Goal: Information Seeking & Learning: Learn about a topic

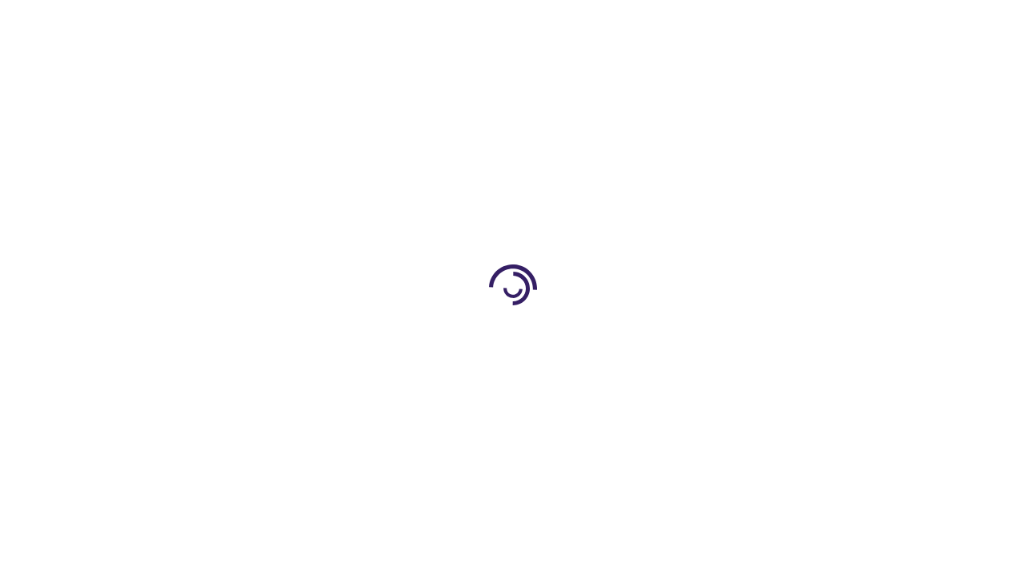
scroll to position [381, 0]
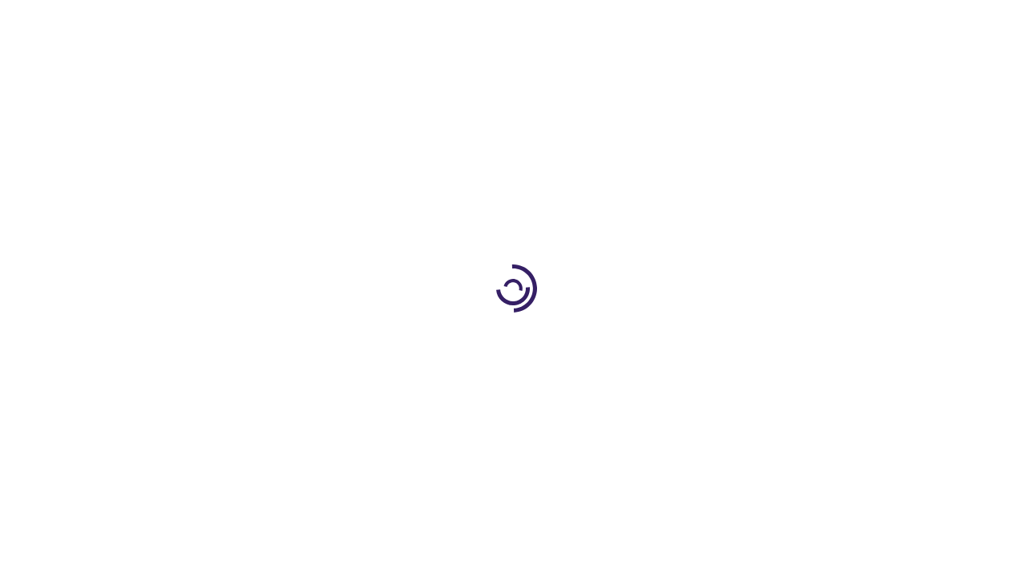
scroll to position [1337, 0]
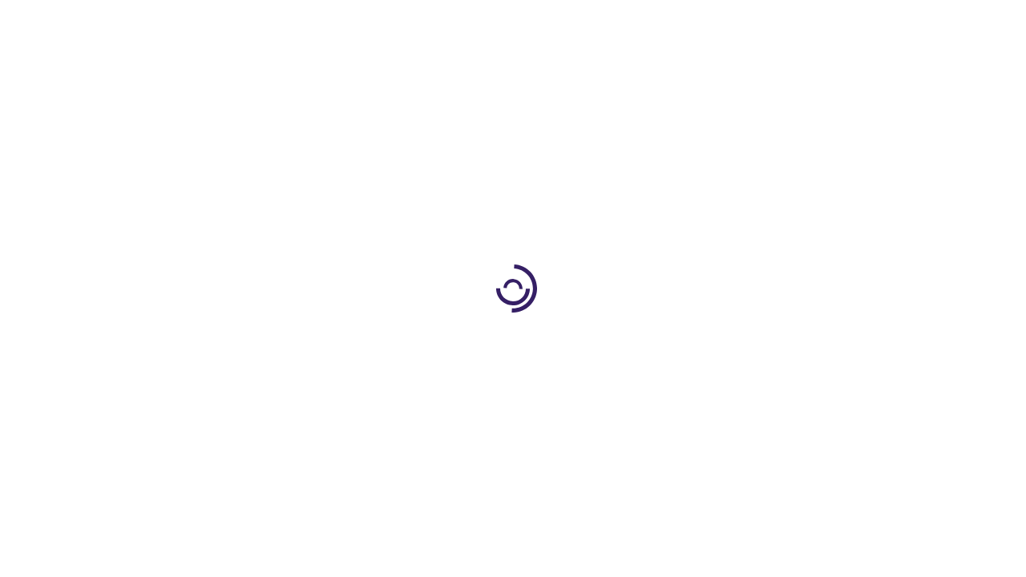
scroll to position [3156, 0]
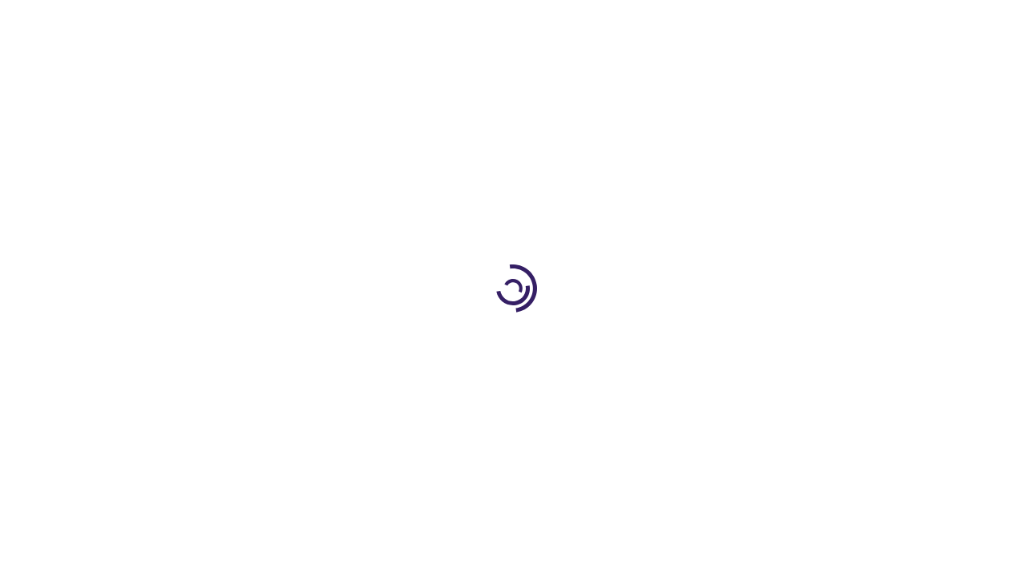
scroll to position [2211, 0]
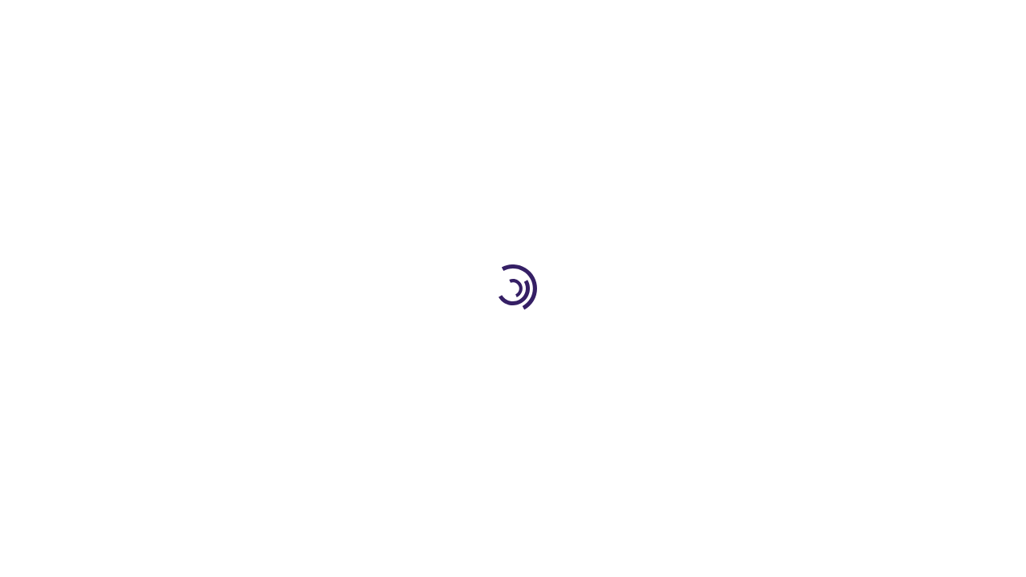
scroll to position [1218, 0]
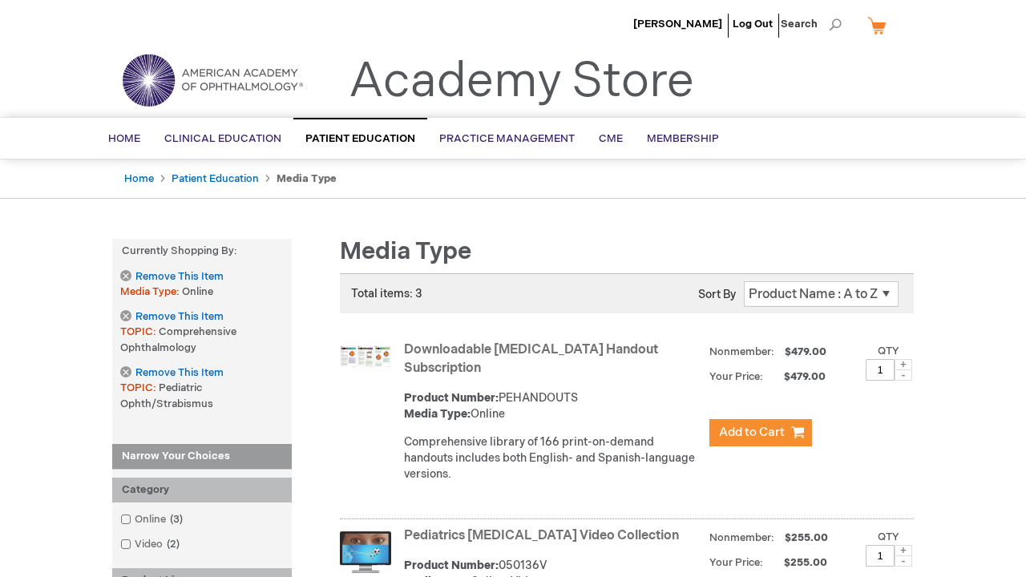
scroll to position [785, 0]
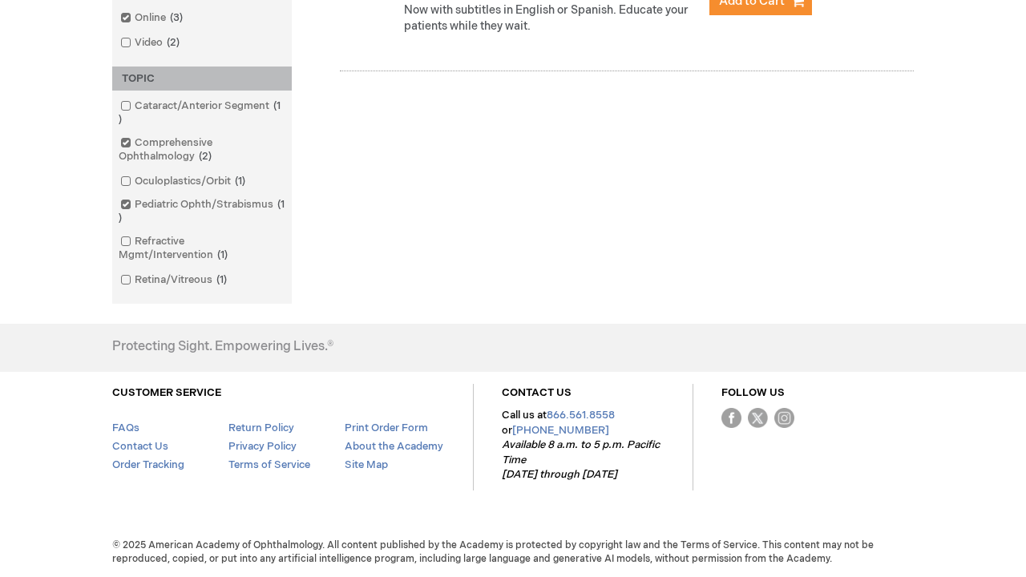
scroll to position [785, 0]
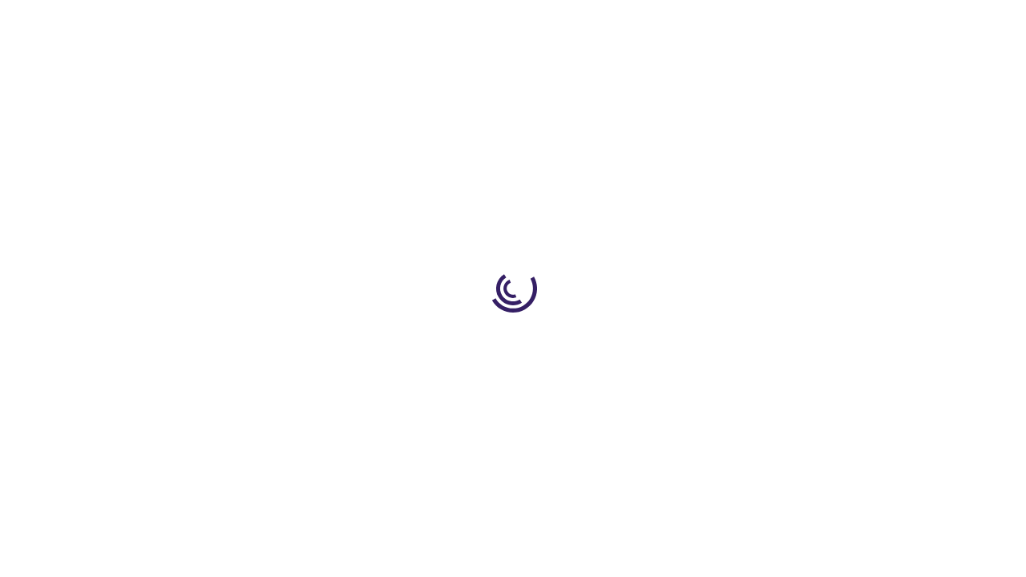
scroll to position [2241, 0]
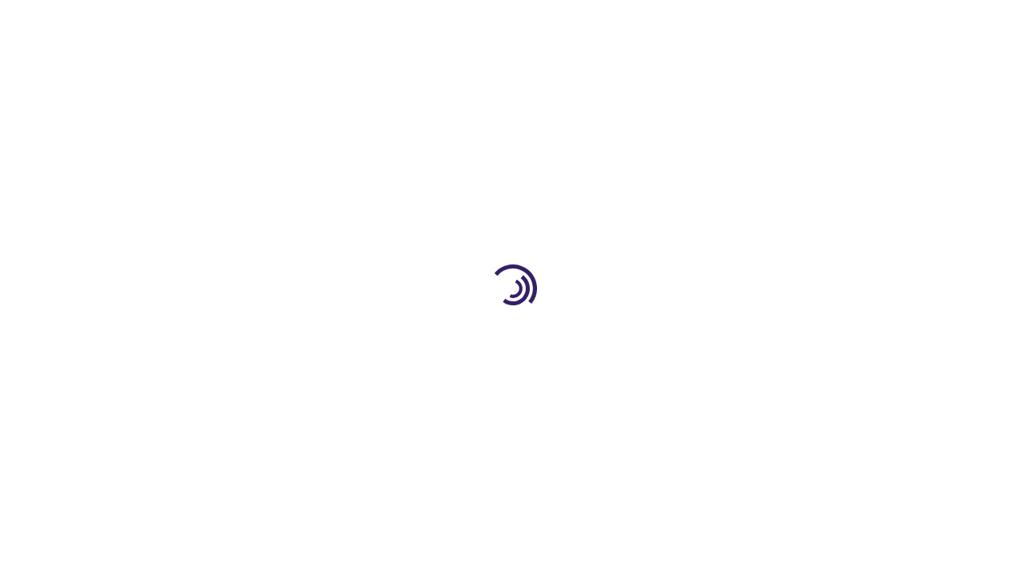
scroll to position [549, 0]
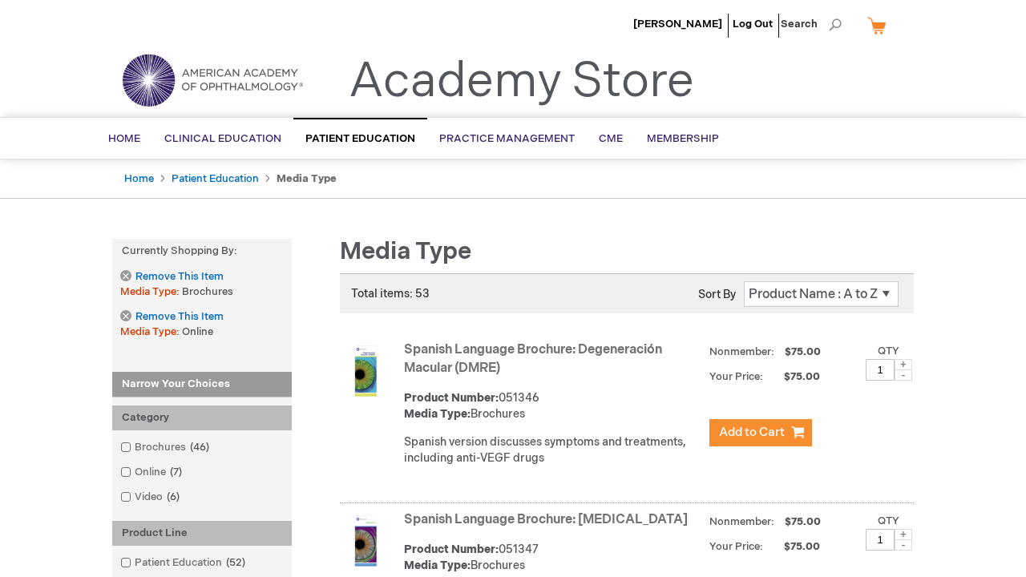
scroll to position [1574, 0]
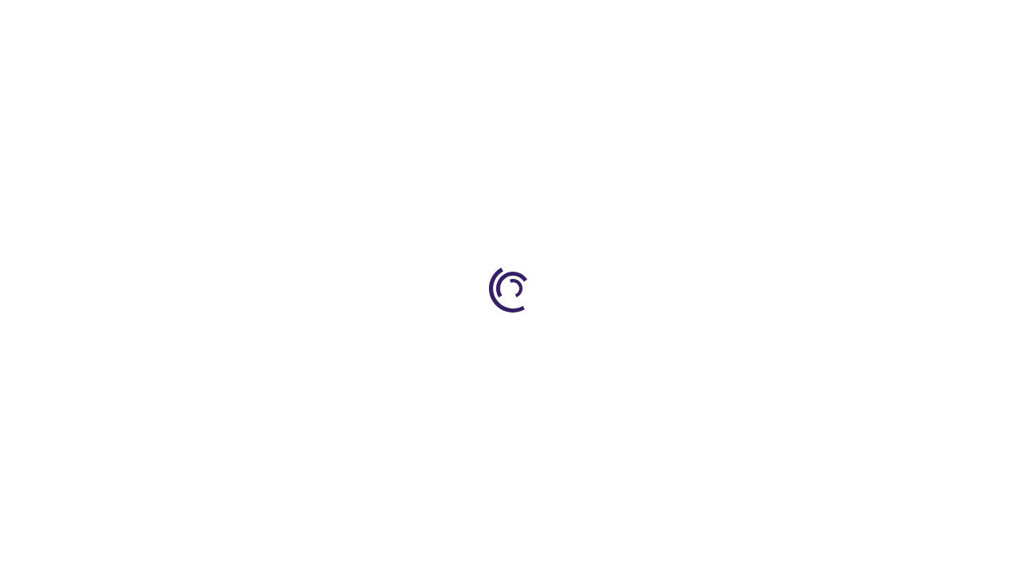
scroll to position [1528, 0]
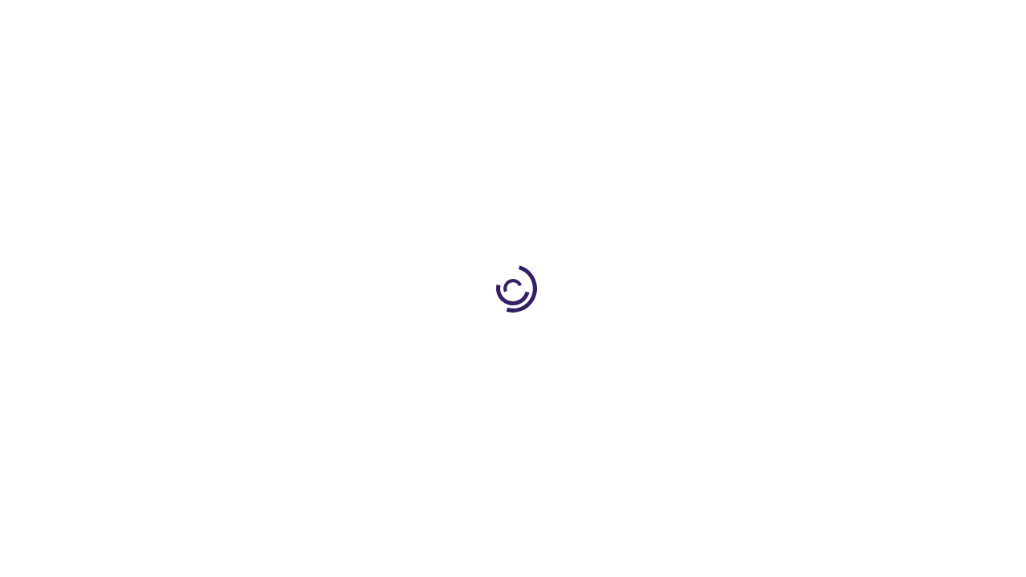
scroll to position [210, 0]
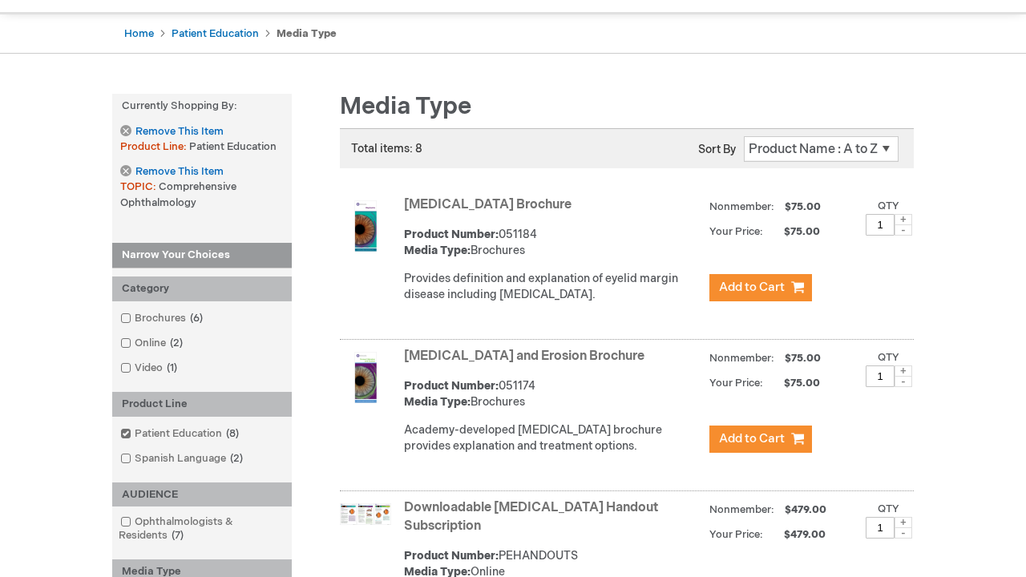
scroll to position [1394, 0]
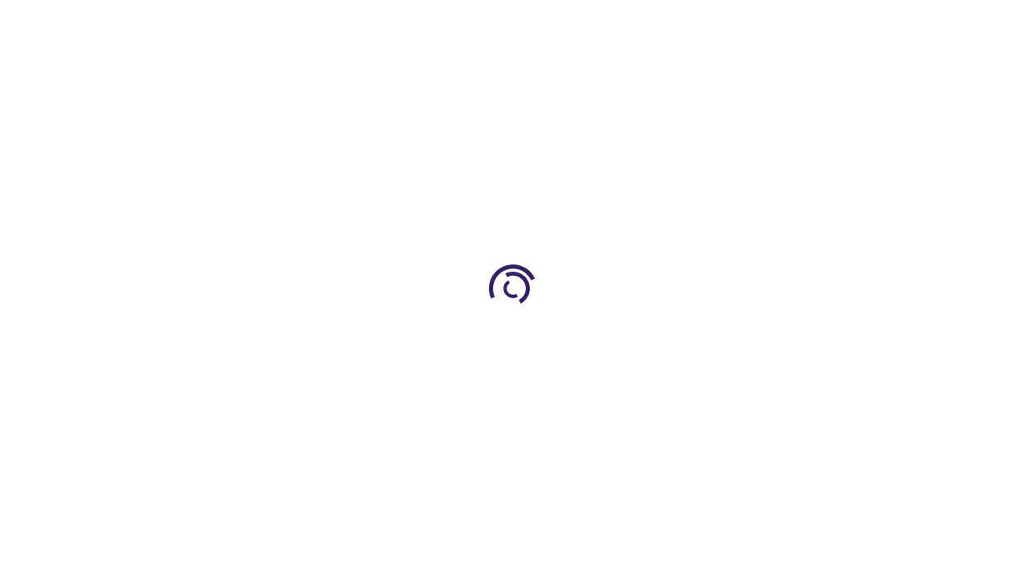
scroll to position [1322, 0]
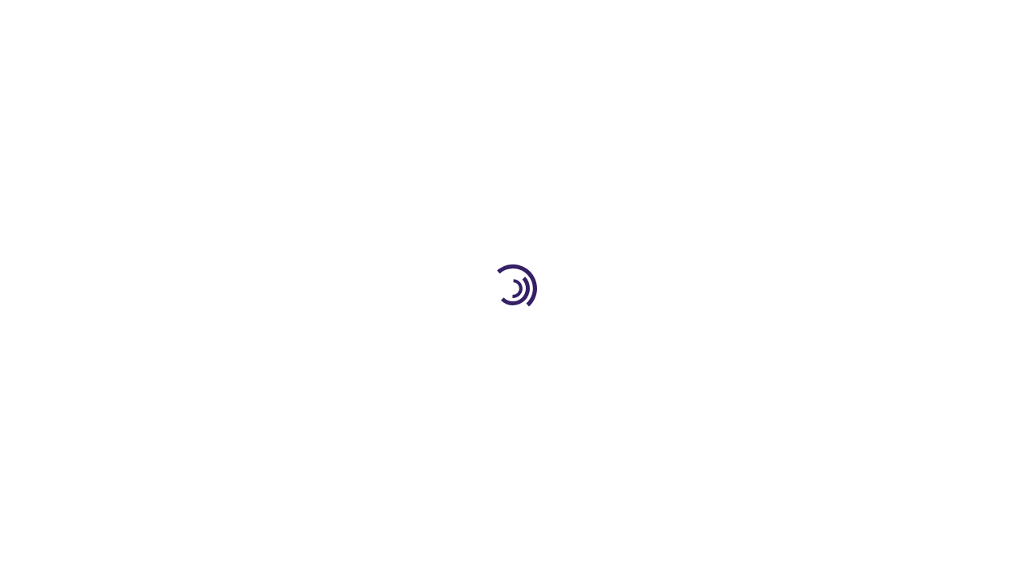
scroll to position [3629, 0]
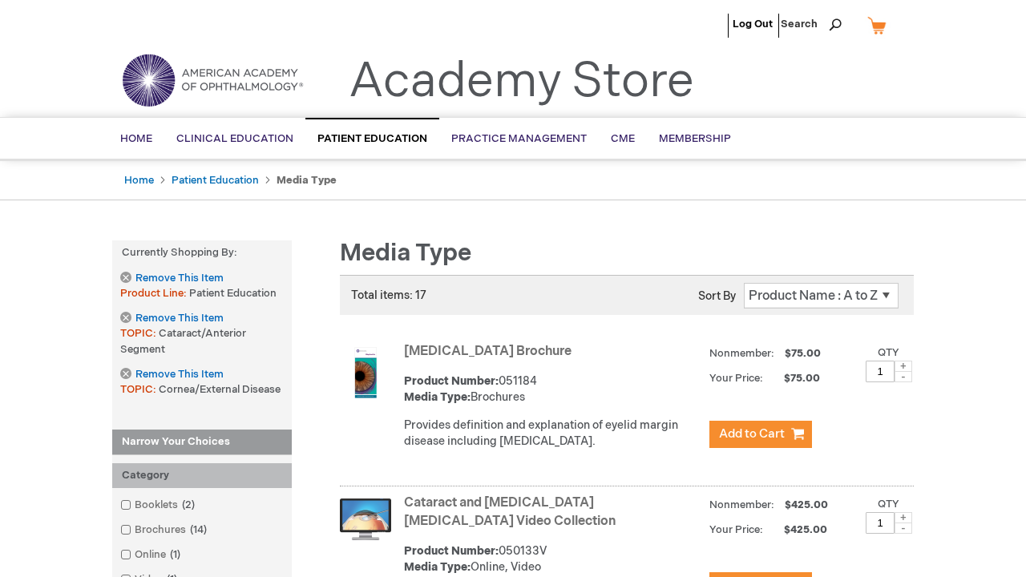
scroll to position [1804, 0]
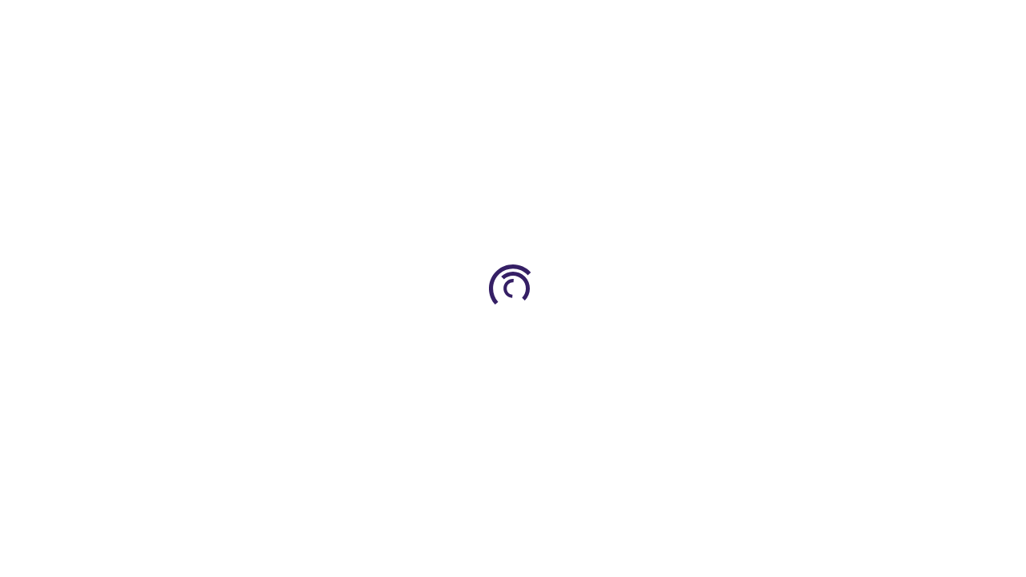
scroll to position [1620, 0]
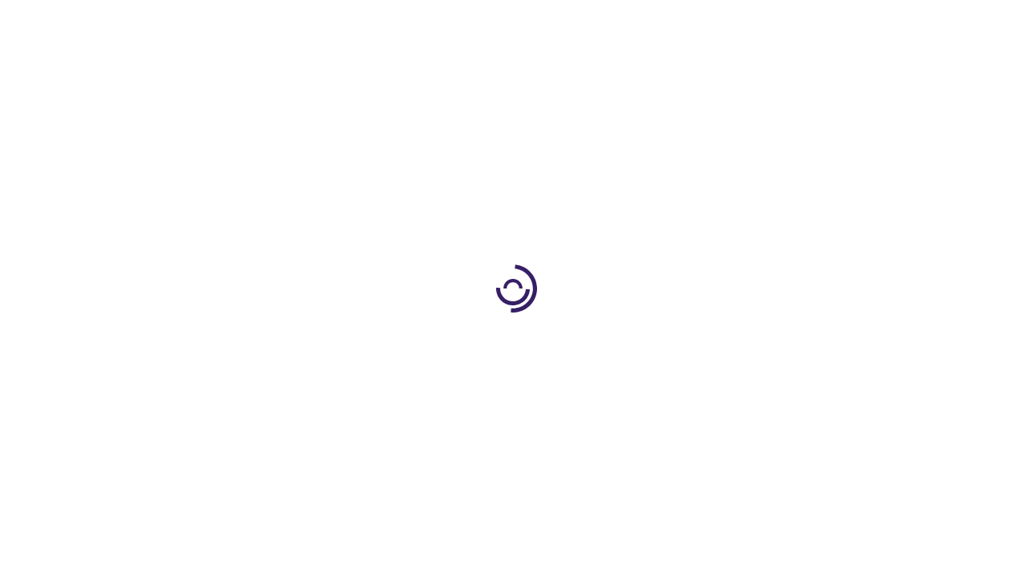
scroll to position [381, 0]
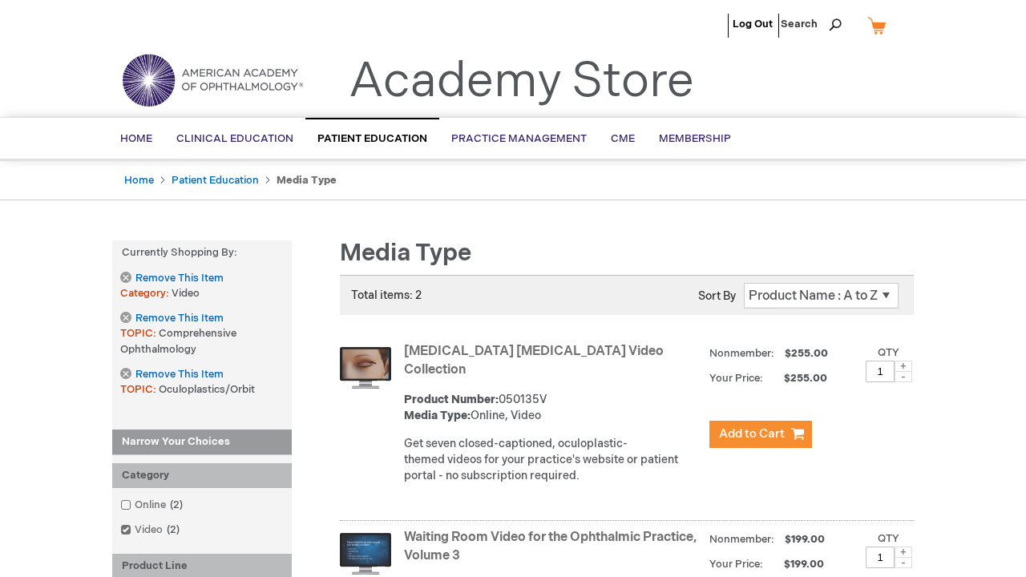
scroll to position [2285, 0]
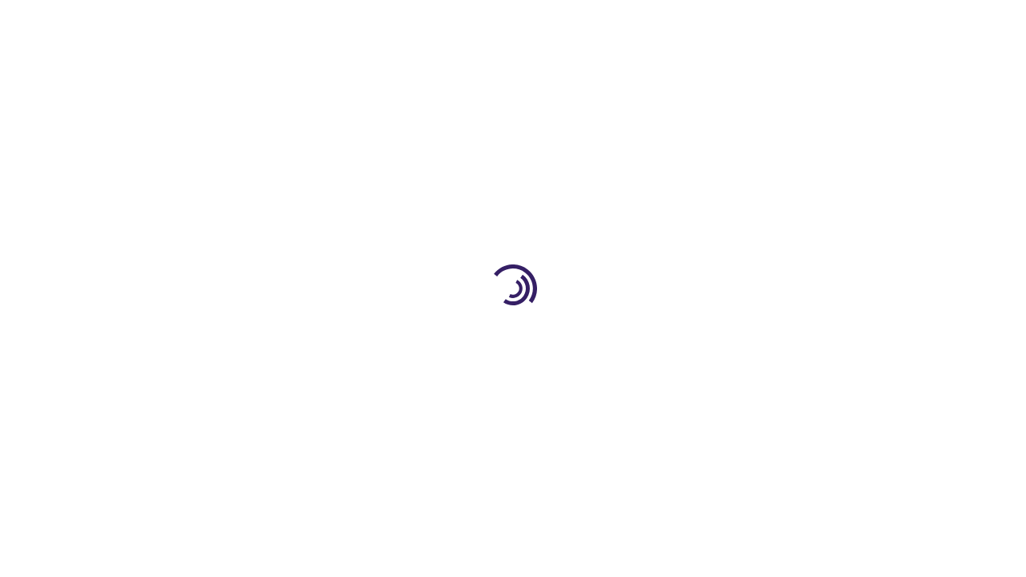
scroll to position [551, 0]
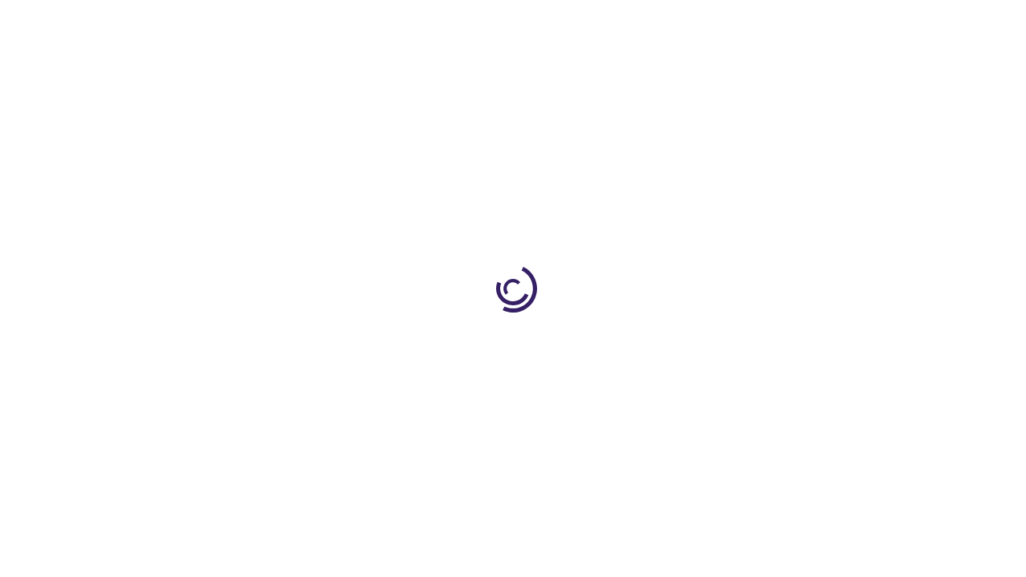
scroll to position [430, 0]
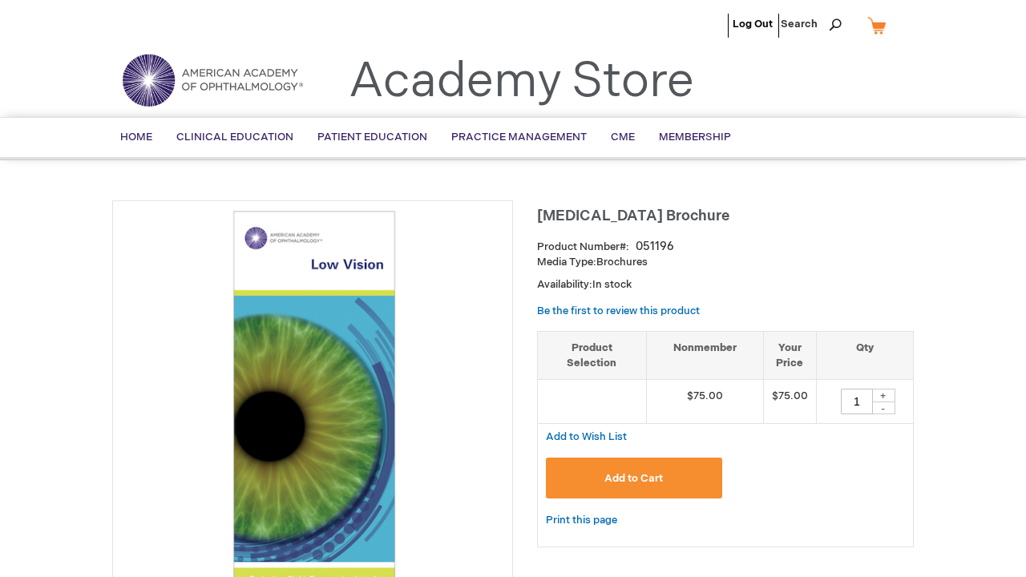
scroll to position [1380, 0]
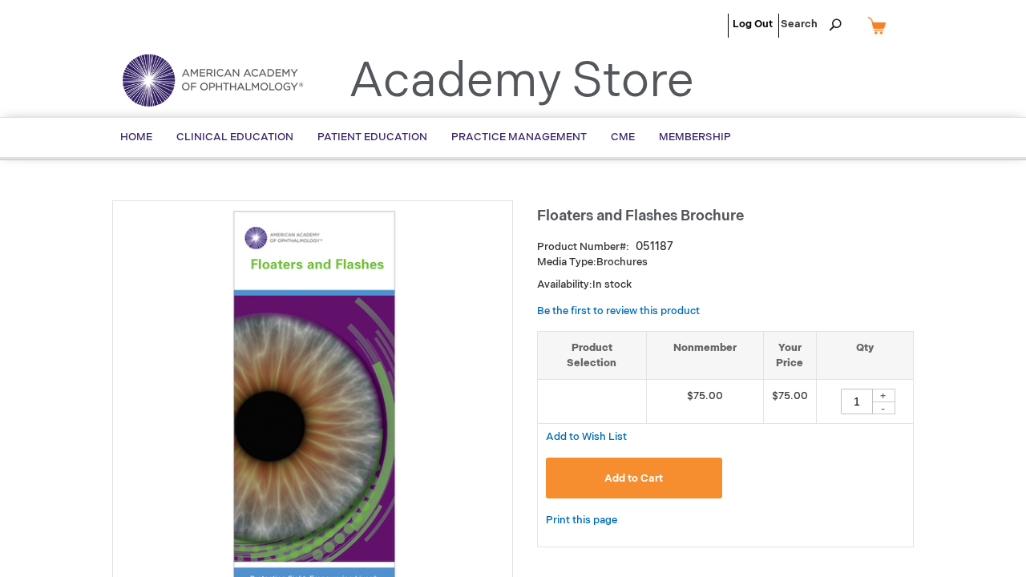
scroll to position [4064, 0]
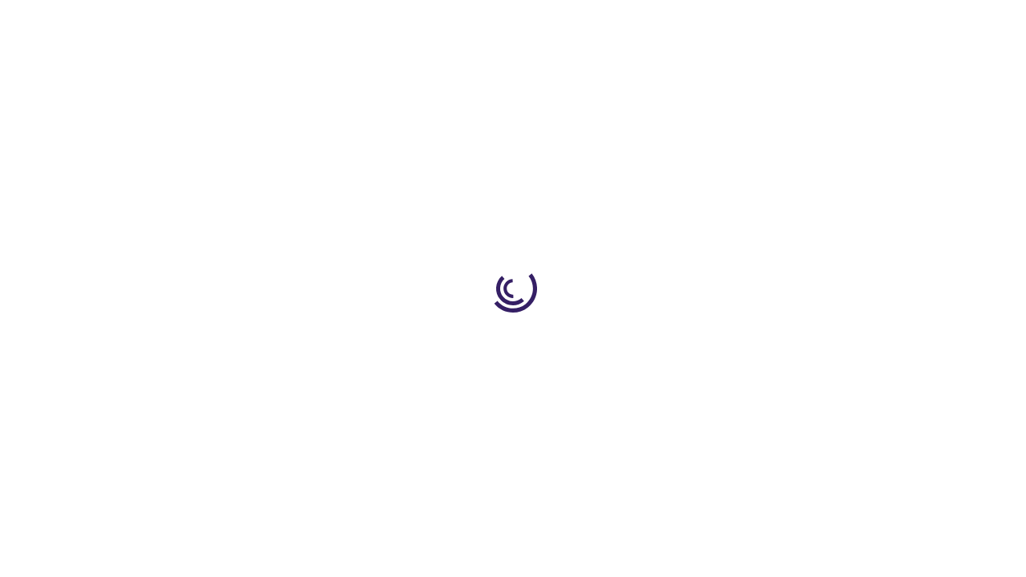
scroll to position [1425, 0]
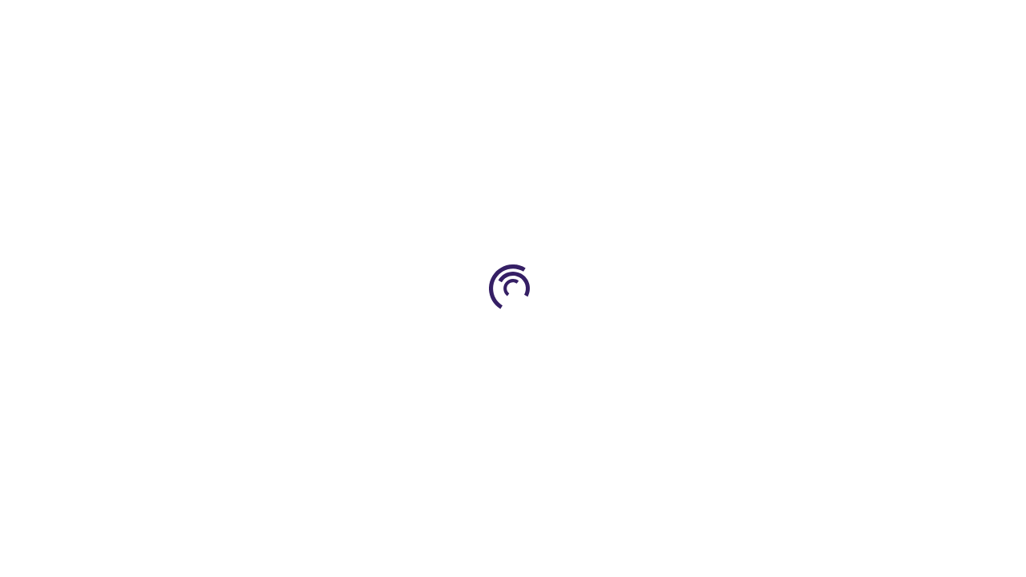
scroll to position [443, 0]
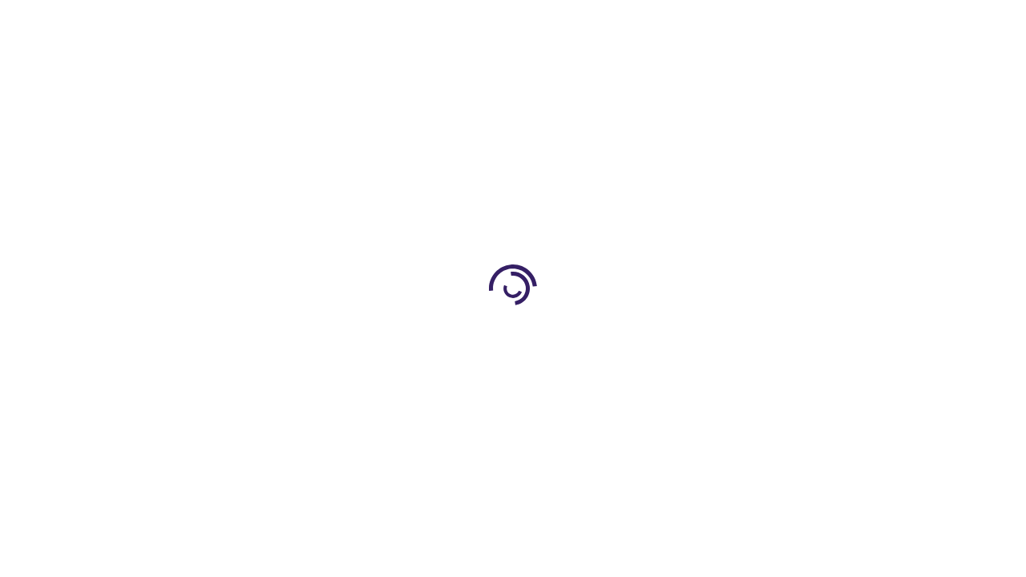
scroll to position [581, 0]
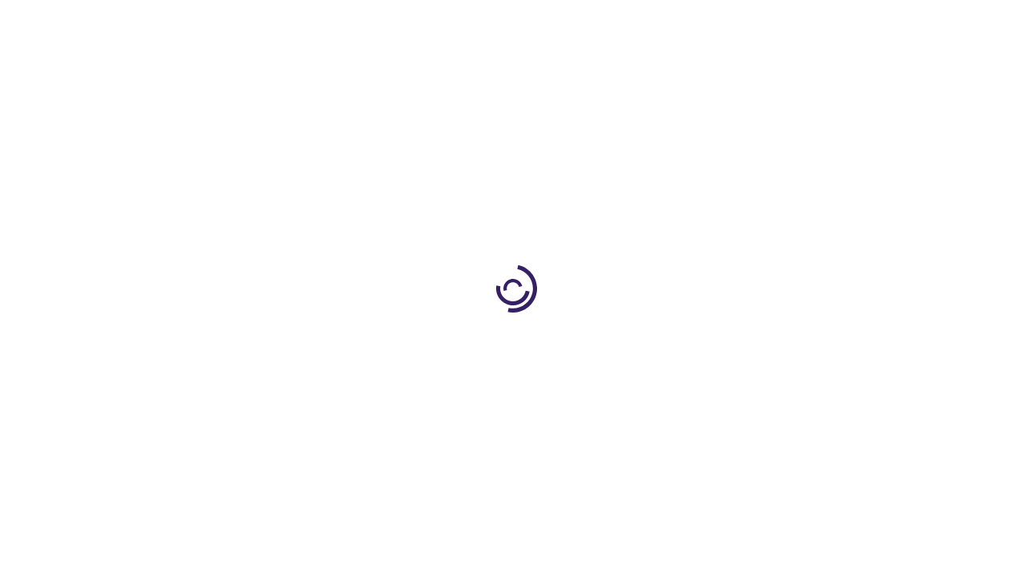
scroll to position [1038, 0]
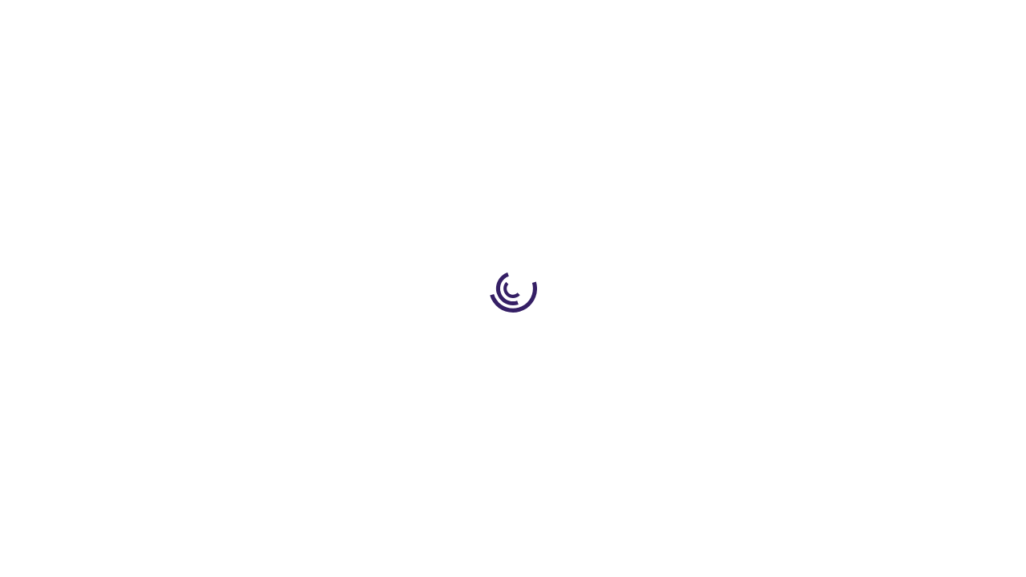
scroll to position [395, 0]
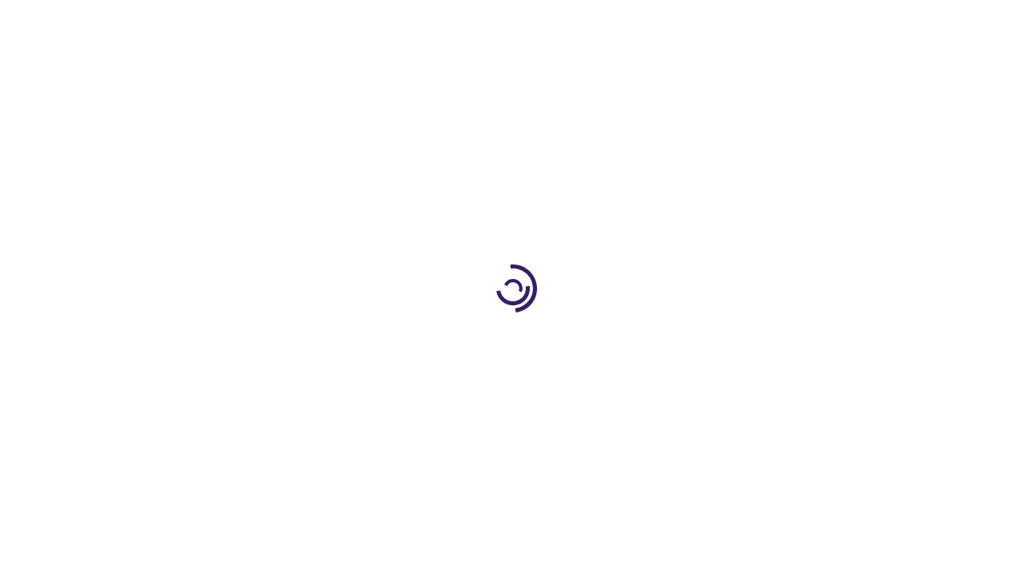
scroll to position [2370, 0]
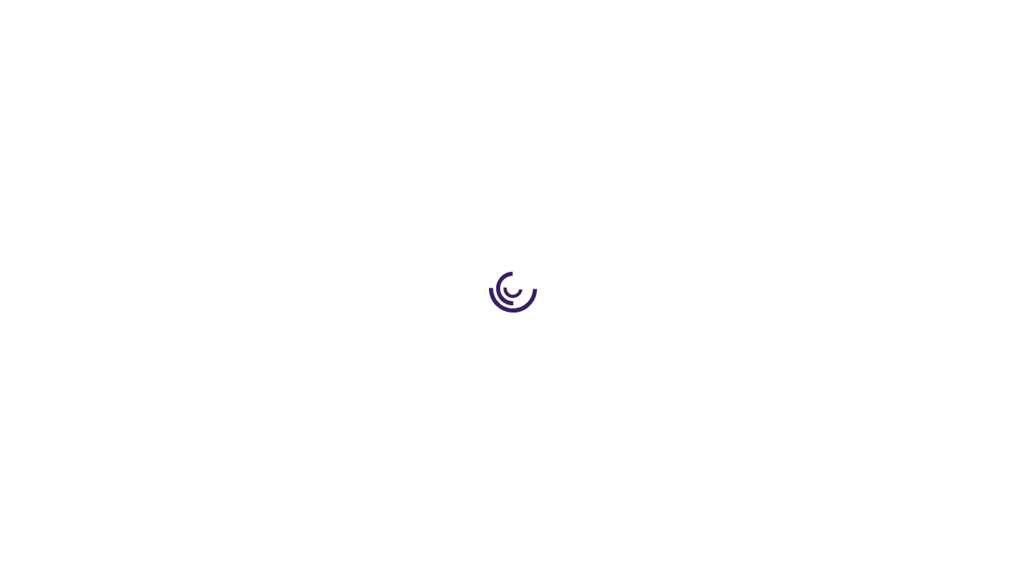
scroll to position [809, 0]
type input "1"
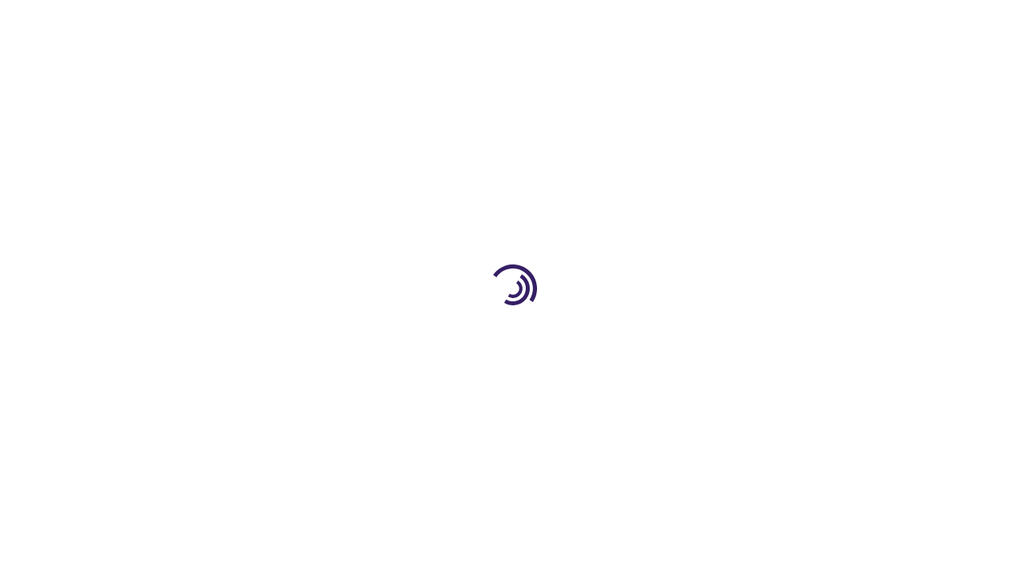
scroll to position [0, 0]
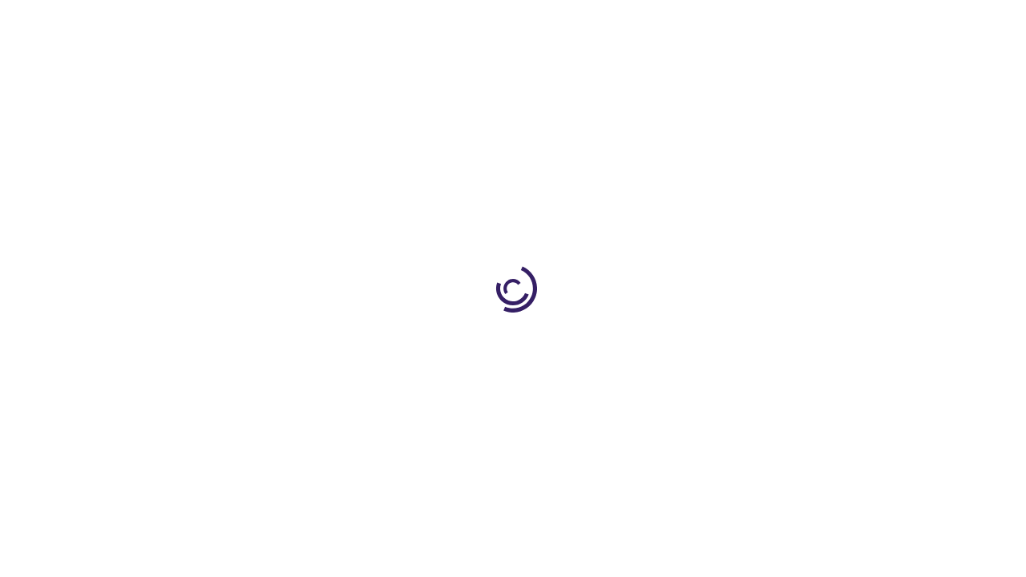
scroll to position [13, 0]
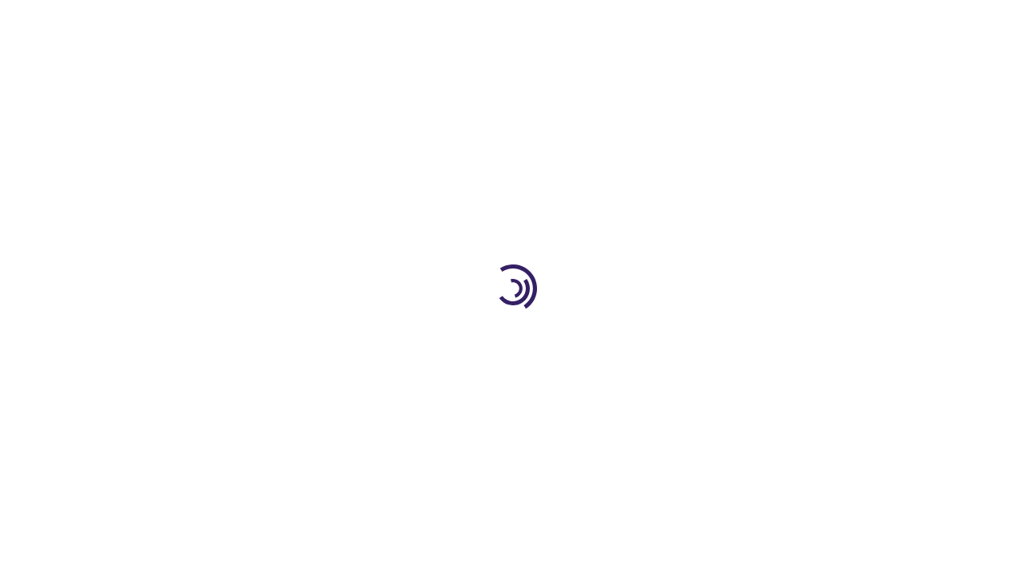
scroll to position [2329, 0]
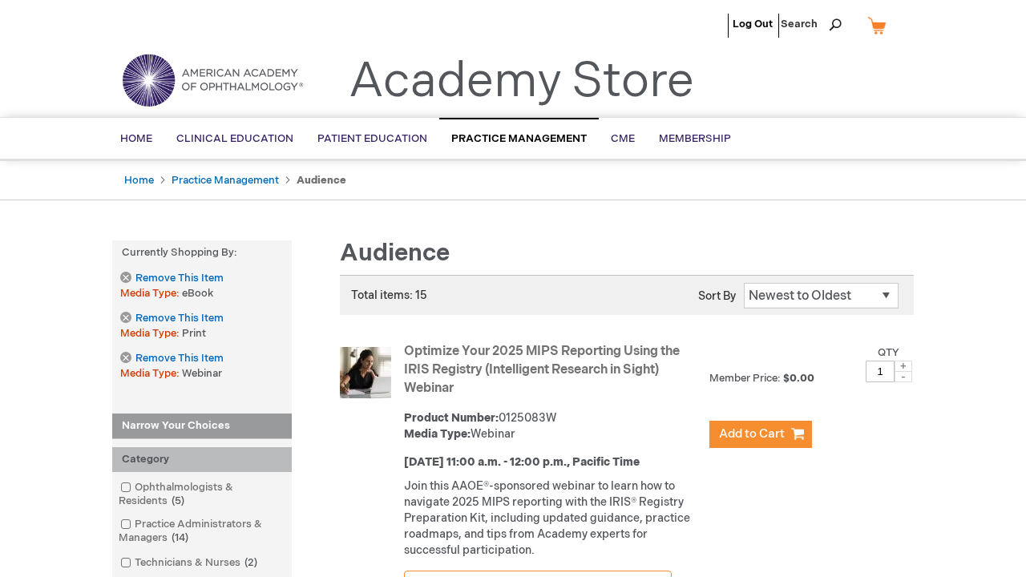
scroll to position [3338, 0]
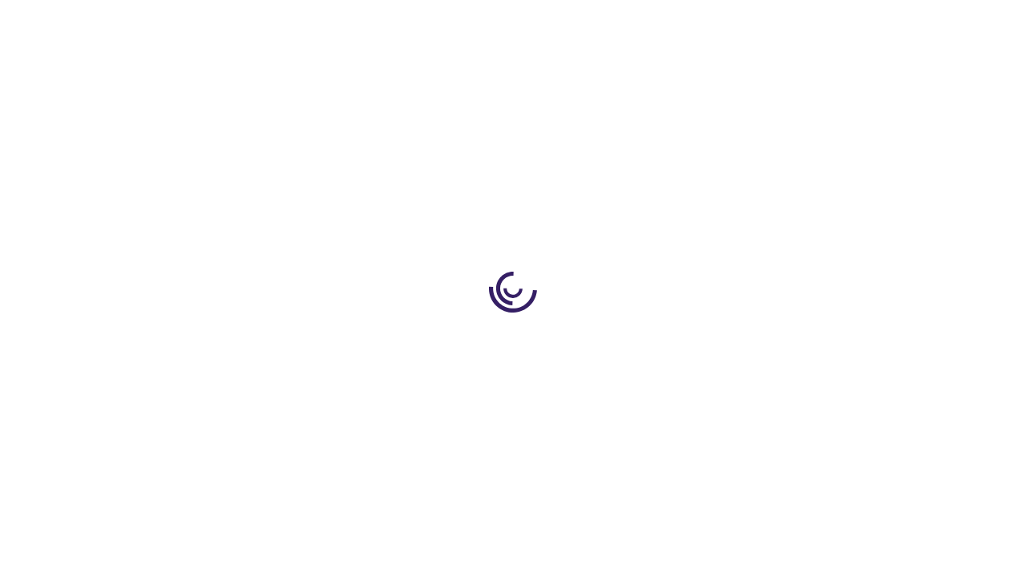
scroll to position [1680, 0]
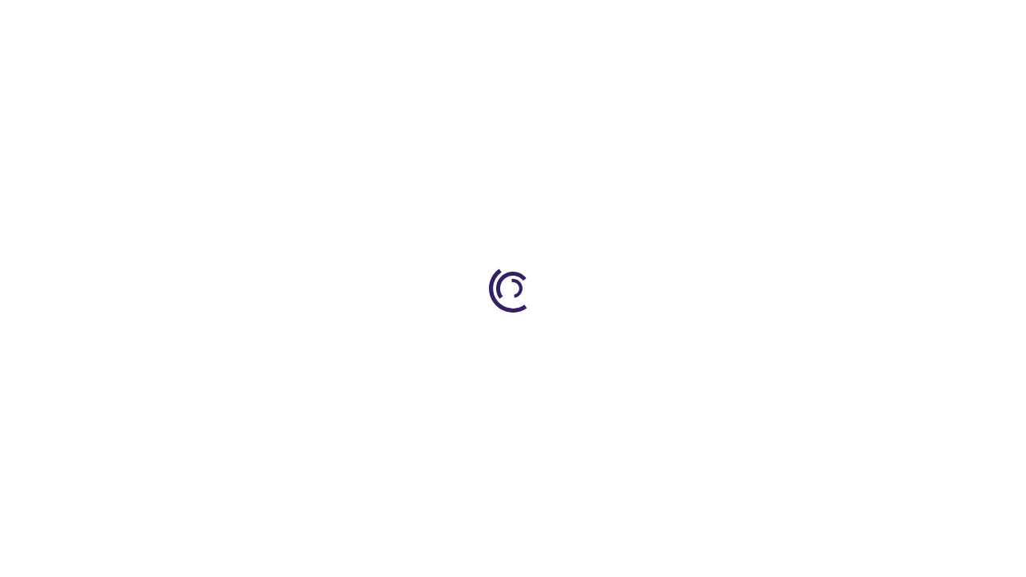
scroll to position [475, 0]
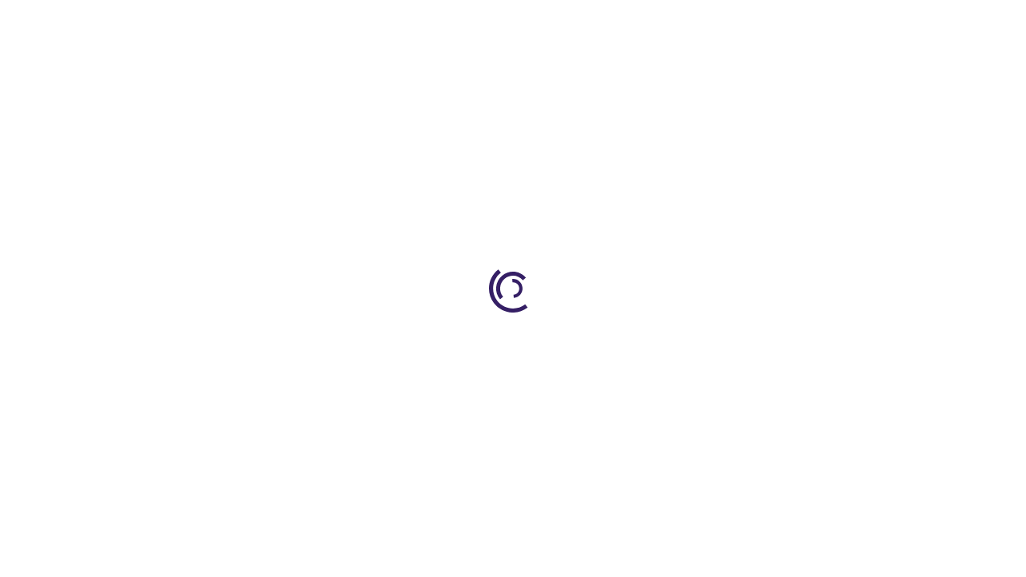
scroll to position [1373, 0]
